Goal: Obtain resource: Download file/media

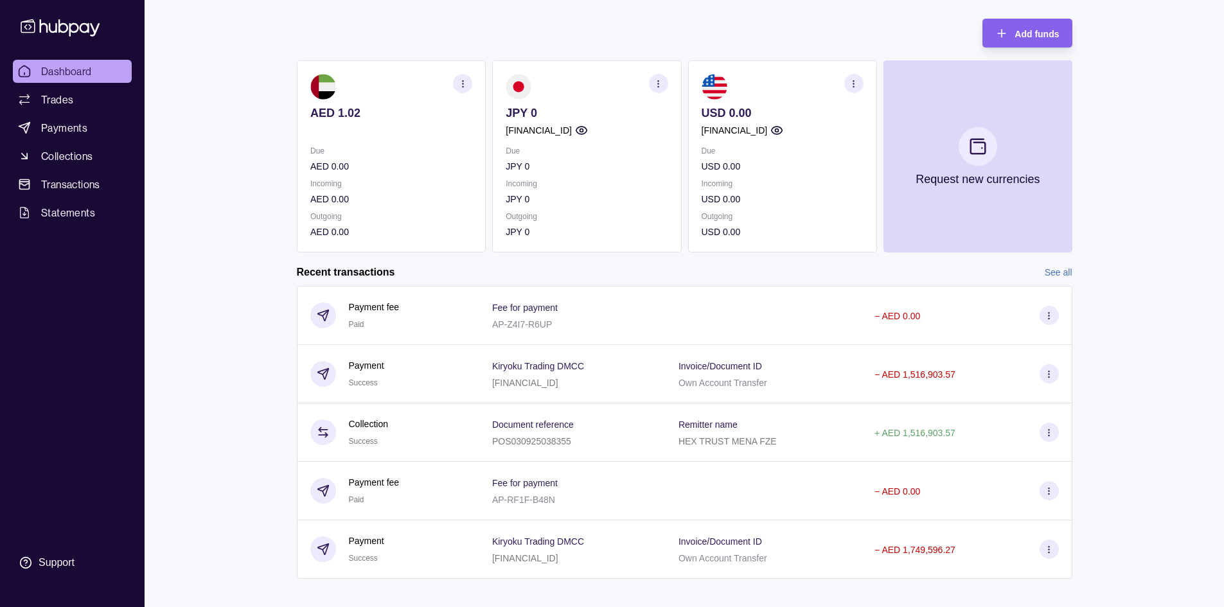
scroll to position [64, 0]
click at [77, 216] on span "Statements" at bounding box center [68, 212] width 54 height 15
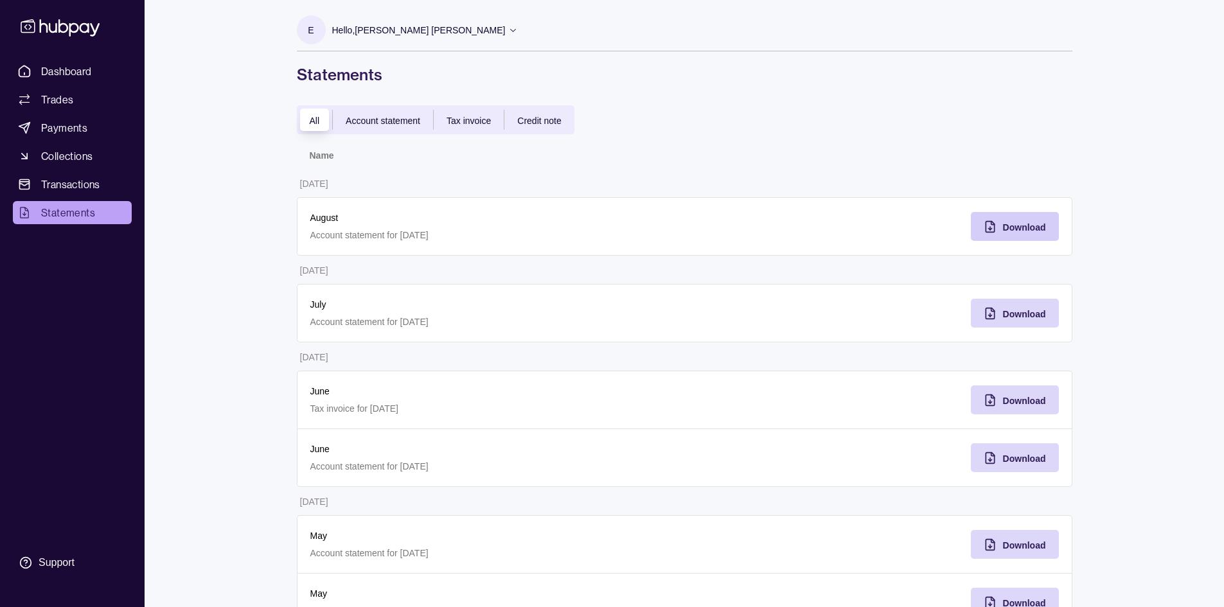
click at [993, 224] on icon "button" at bounding box center [992, 222] width 3 height 3
click at [376, 120] on span "Account statement" at bounding box center [383, 121] width 75 height 10
